Goal: Transaction & Acquisition: Purchase product/service

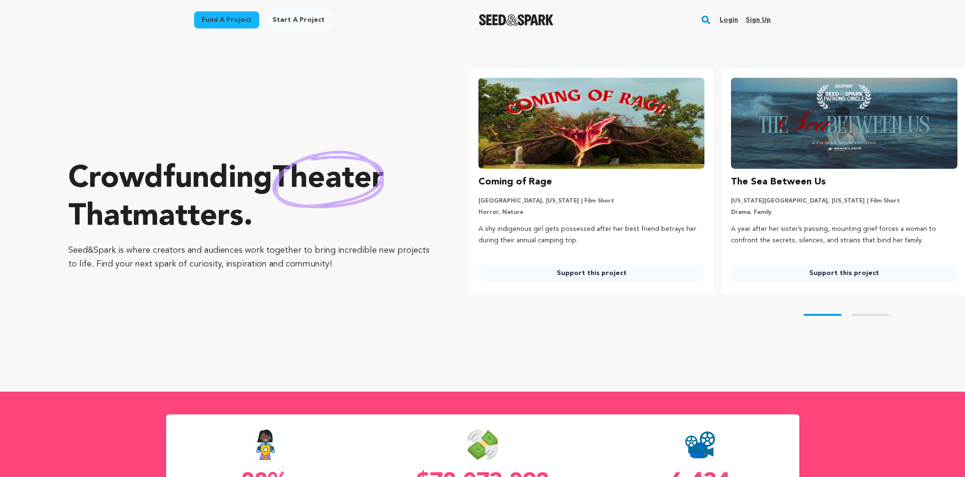
click at [202, 13] on link "Fund a project" at bounding box center [226, 19] width 65 height 17
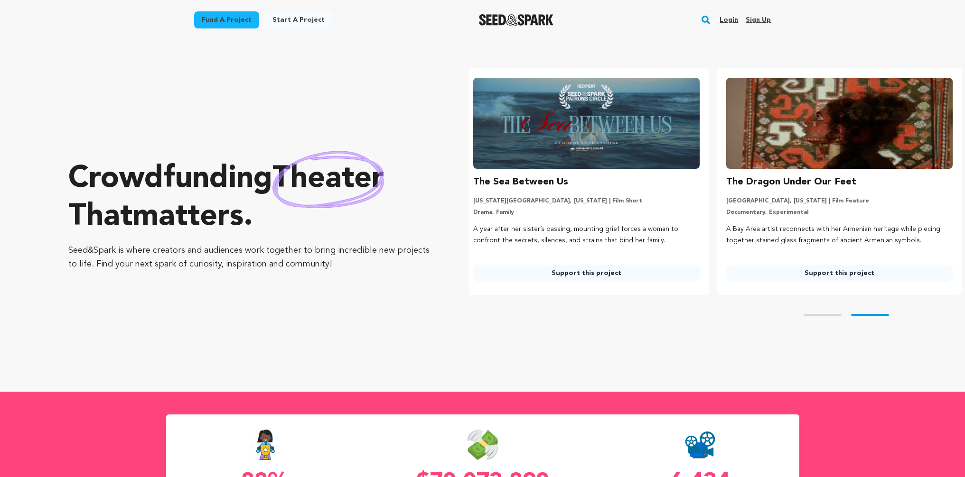
scroll to position [0, 260]
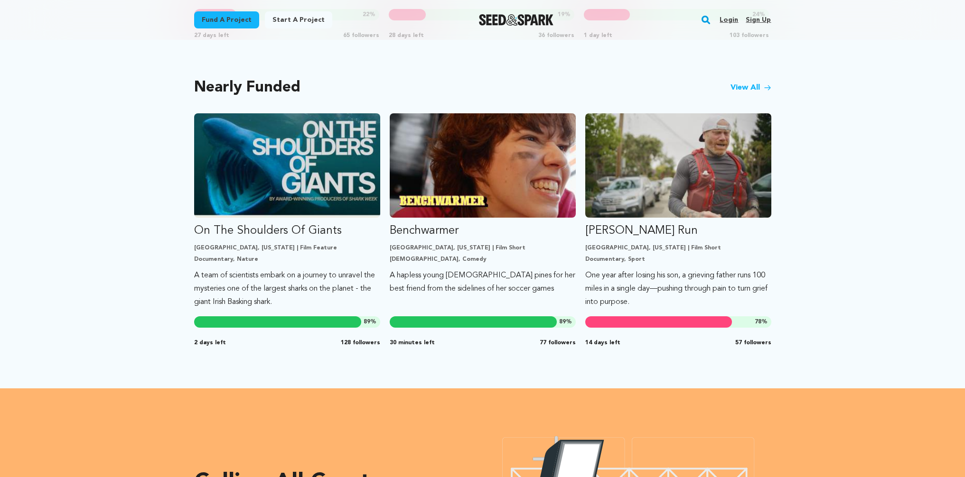
scroll to position [778, 0]
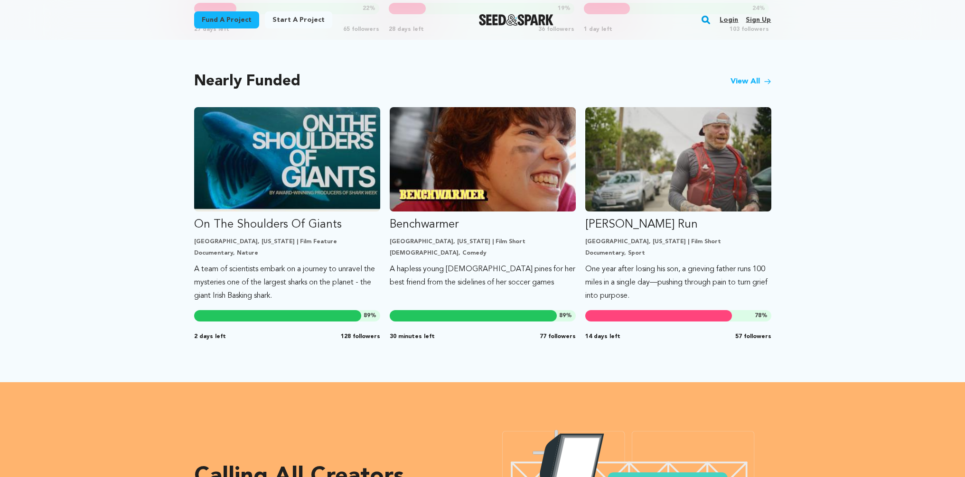
click at [737, 81] on link "View All" at bounding box center [750, 81] width 41 height 11
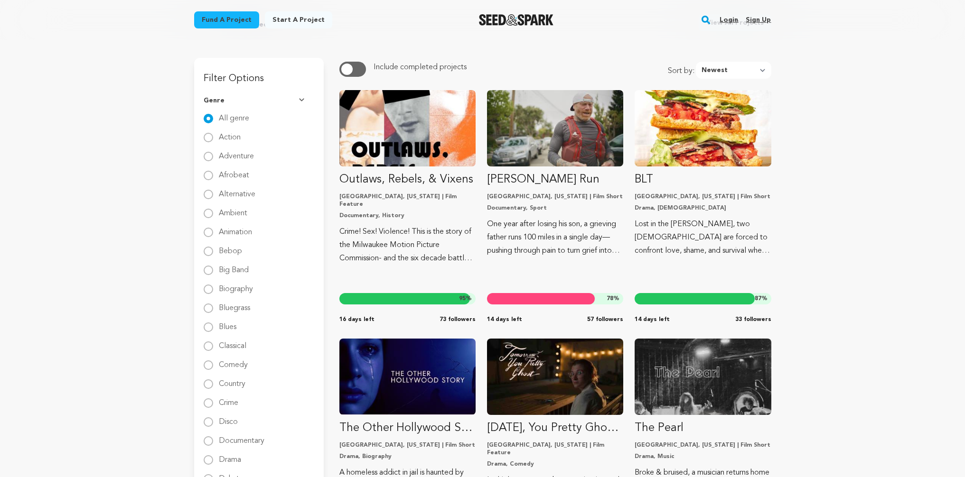
scroll to position [110, 0]
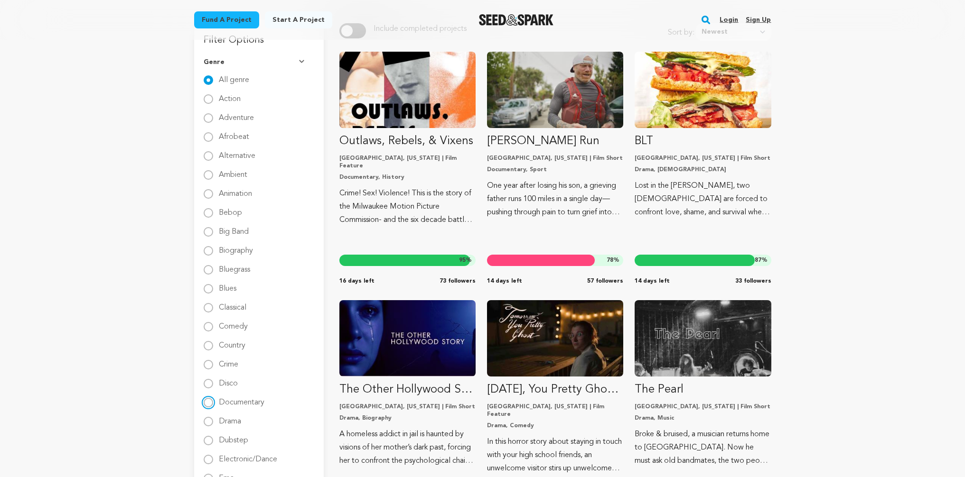
click at [207, 402] on input "Documentary" at bounding box center [208, 402] width 9 height 9
radio input "true"
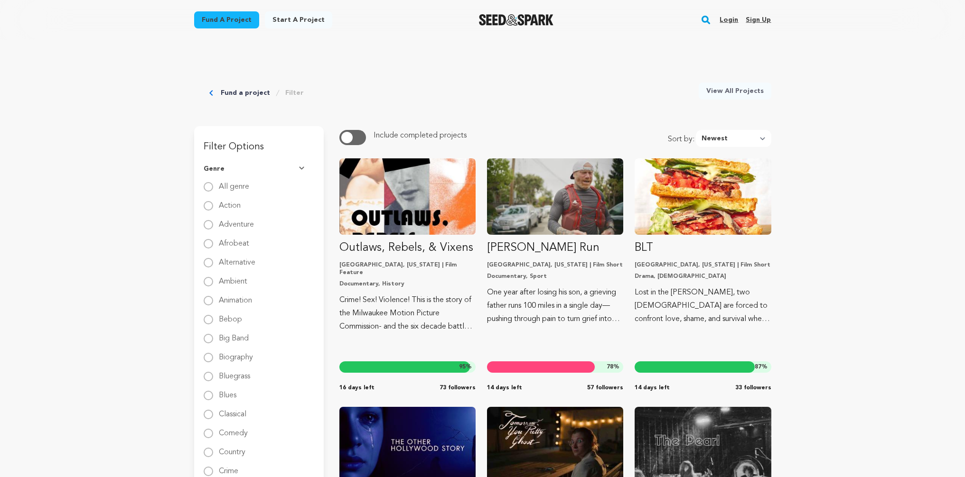
scroll to position [0, 0]
